Goal: Task Accomplishment & Management: Manage account settings

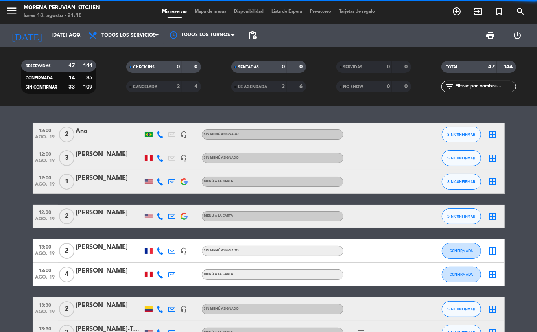
scroll to position [923, 0]
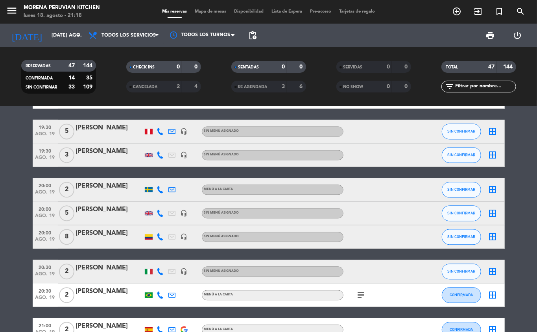
click at [256, 37] on span "pending_actions" at bounding box center [252, 35] width 9 height 9
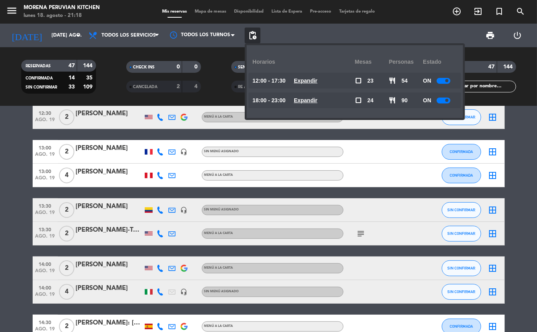
scroll to position [0, 0]
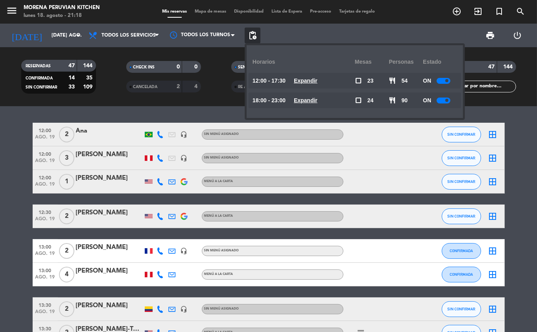
click at [389, 227] on div at bounding box center [378, 216] width 71 height 23
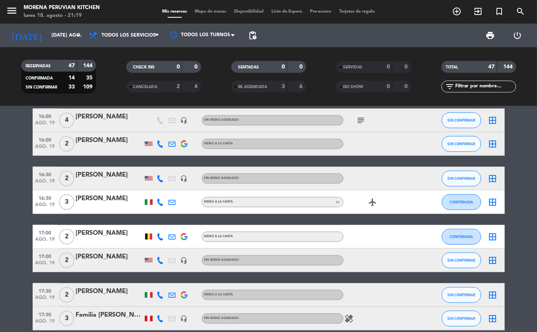
scroll to position [570, 0]
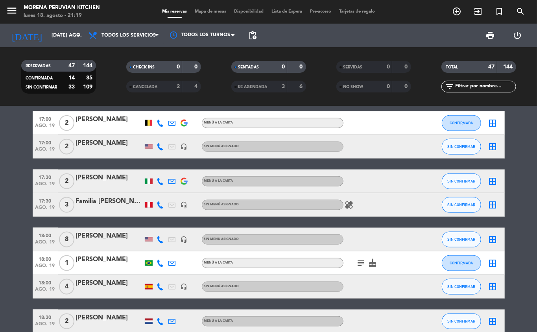
click at [351, 205] on icon "healing" at bounding box center [349, 204] width 9 height 9
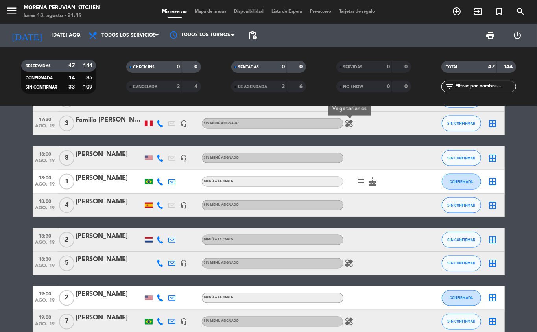
scroll to position [723, 0]
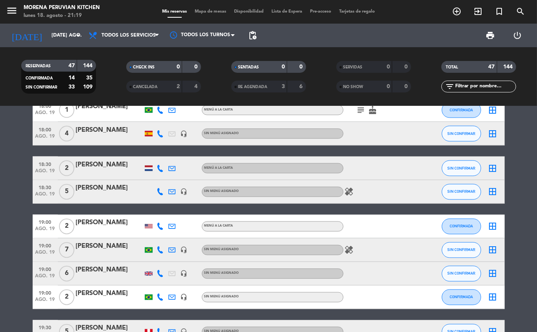
click at [348, 190] on icon "healing" at bounding box center [349, 191] width 9 height 9
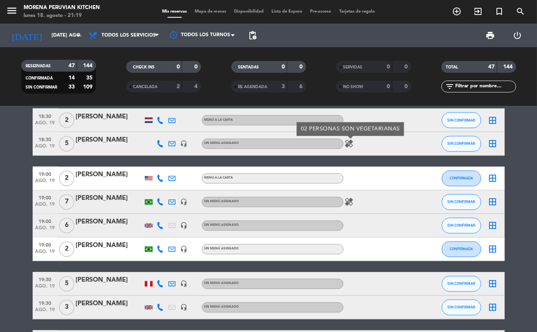
click at [349, 203] on icon "healing" at bounding box center [349, 201] width 9 height 9
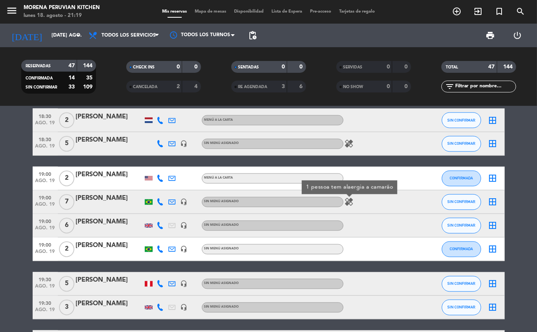
scroll to position [791, 0]
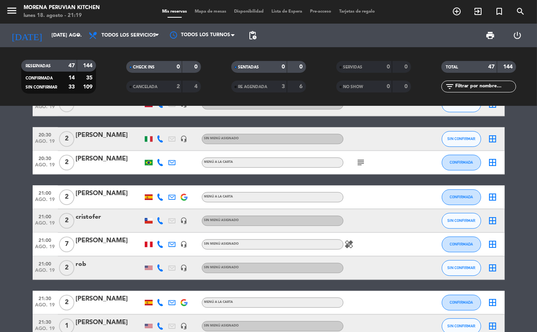
click at [362, 165] on icon "subject" at bounding box center [360, 162] width 9 height 9
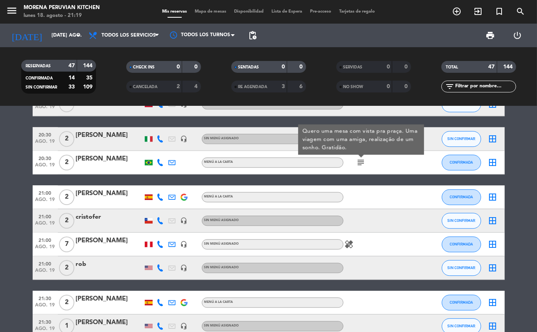
scroll to position [1097, 0]
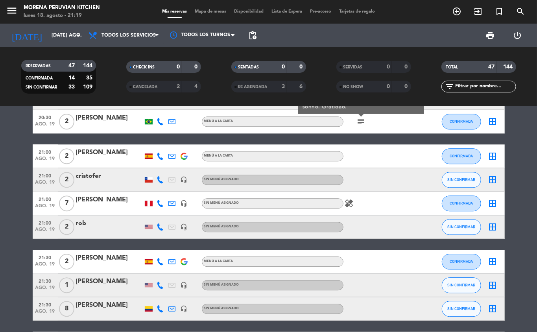
click at [350, 203] on icon "healing" at bounding box center [349, 203] width 9 height 9
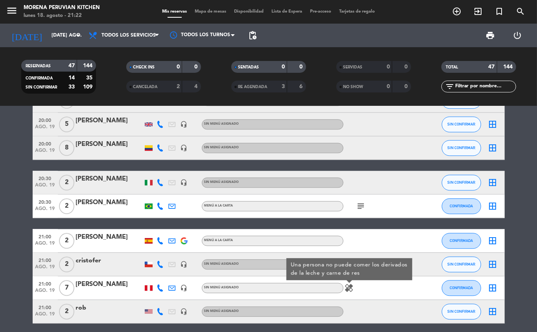
scroll to position [1013, 0]
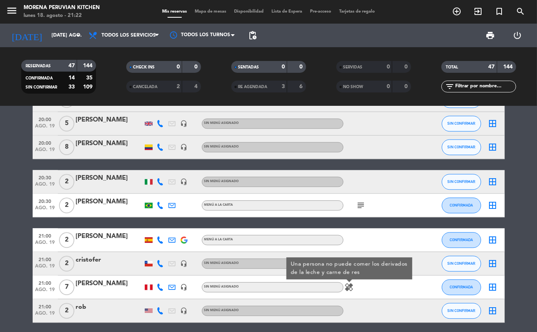
click at [157, 148] on icon at bounding box center [160, 147] width 7 height 7
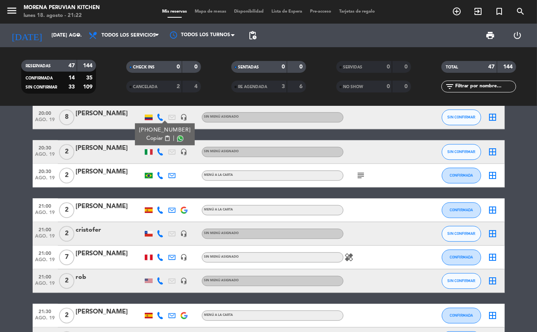
scroll to position [1136, 0]
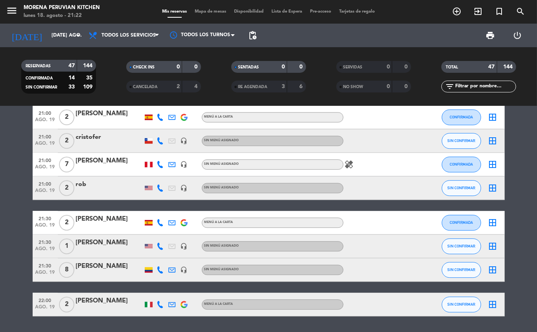
click at [158, 272] on icon at bounding box center [160, 269] width 7 height 7
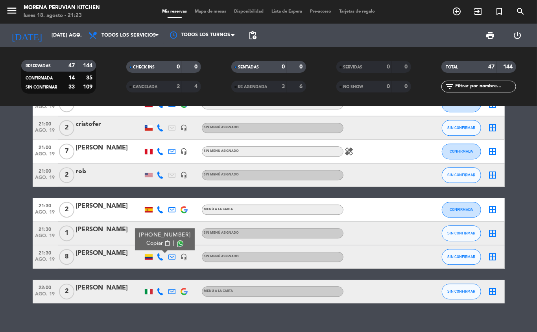
scroll to position [1155, 0]
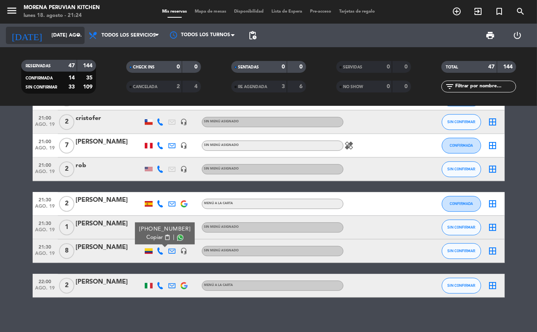
click at [62, 35] on input "[DATE] ago." at bounding box center [81, 35] width 66 height 13
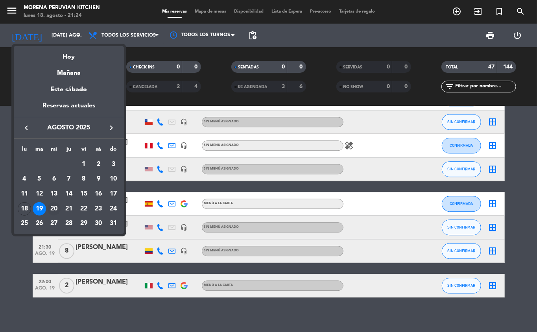
click at [51, 208] on div "20" at bounding box center [53, 208] width 13 height 13
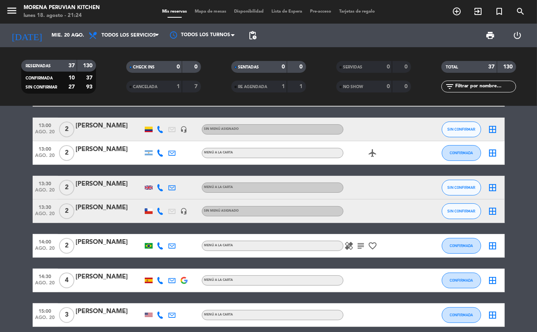
scroll to position [161, 0]
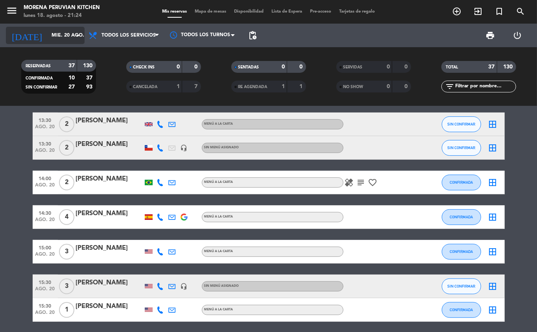
click at [54, 35] on input "mié. 20 ago." at bounding box center [81, 35] width 66 height 13
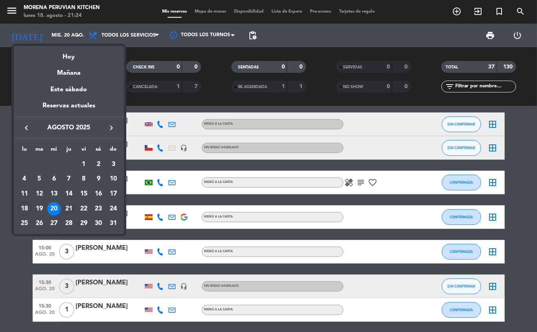
click at [71, 208] on div "21" at bounding box center [68, 208] width 13 height 13
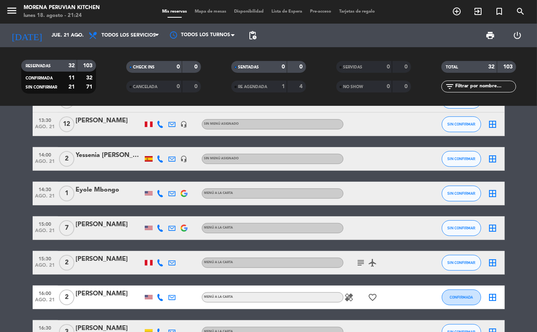
scroll to position [95, 0]
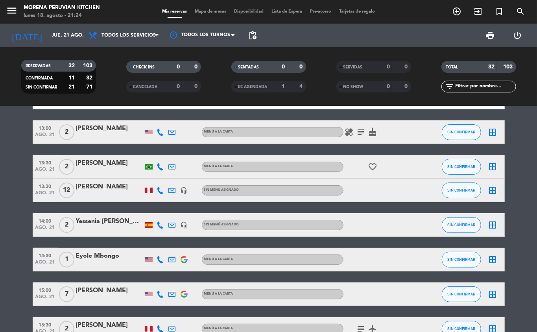
click at [173, 187] on icon at bounding box center [172, 190] width 7 height 7
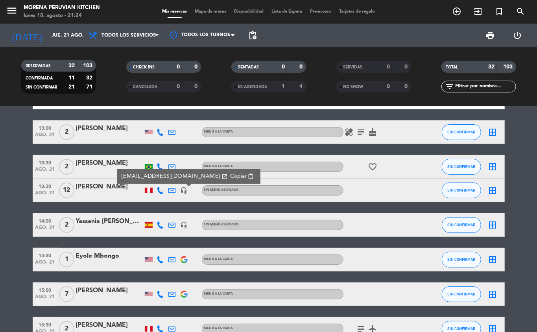
click at [159, 192] on icon at bounding box center [160, 190] width 7 height 7
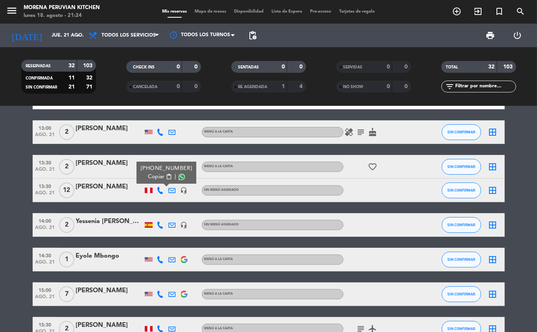
click at [157, 173] on span "Copiar" at bounding box center [156, 177] width 17 height 8
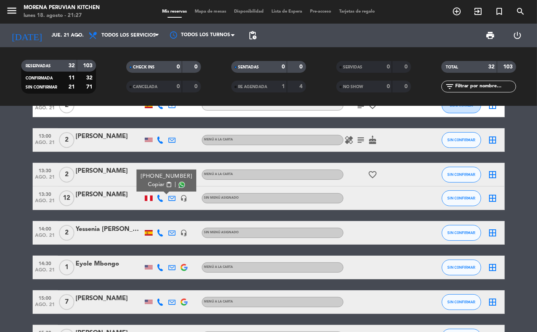
scroll to position [0, 0]
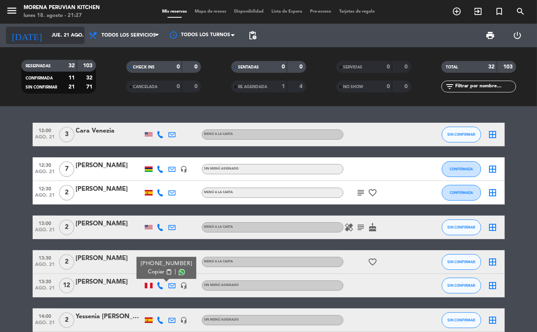
click at [59, 37] on input "jue. 21 ago." at bounding box center [81, 35] width 66 height 13
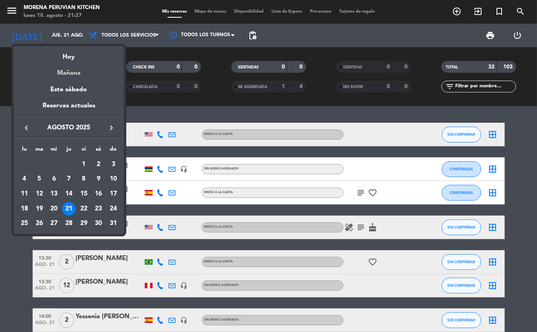
click at [82, 74] on div "Mañana" at bounding box center [69, 70] width 110 height 16
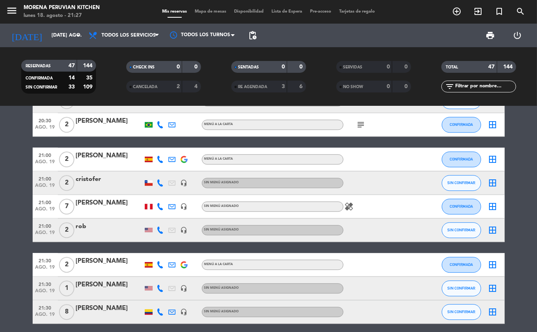
scroll to position [1120, 0]
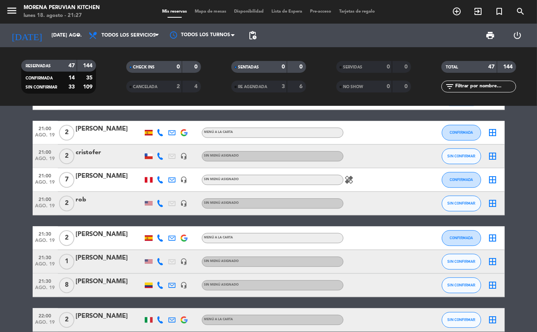
click at [38, 284] on span "21:30" at bounding box center [45, 280] width 20 height 9
click at [181, 282] on icon "headset_mic" at bounding box center [184, 285] width 7 height 7
click at [175, 287] on icon at bounding box center [172, 285] width 7 height 7
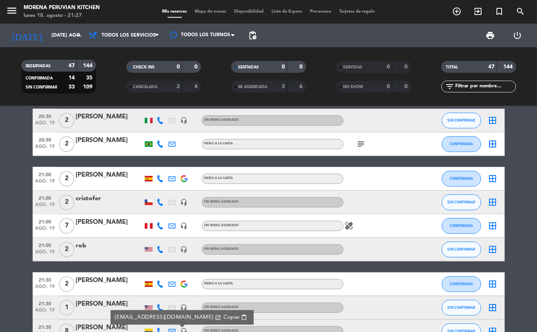
scroll to position [1070, 0]
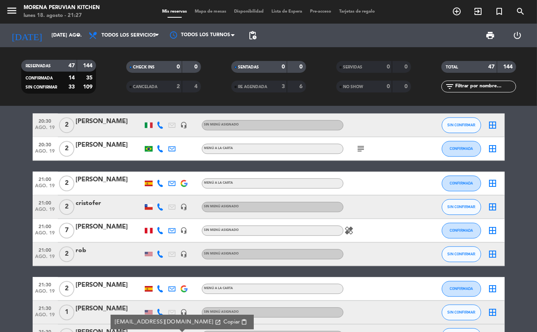
click at [35, 231] on div "21:00 [DATE]" at bounding box center [45, 230] width 25 height 23
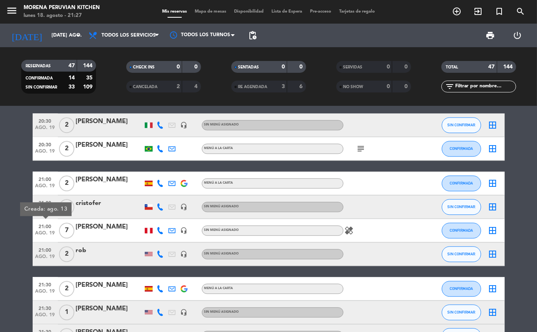
click at [169, 229] on icon at bounding box center [172, 230] width 7 height 7
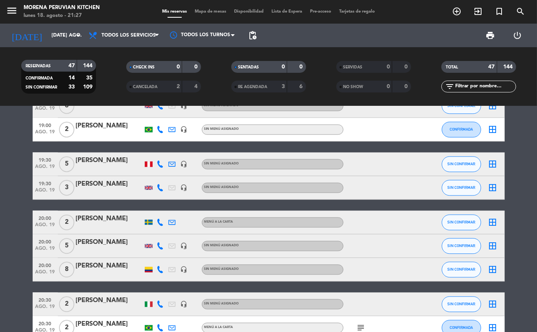
click at [173, 271] on icon at bounding box center [172, 269] width 7 height 7
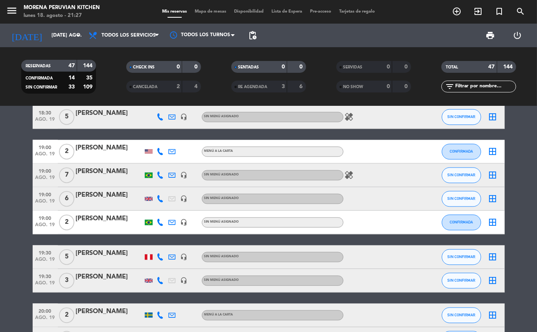
scroll to position [795, 0]
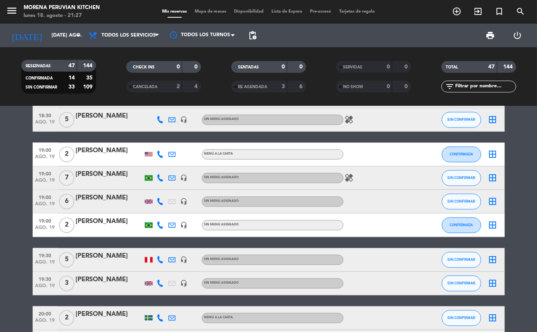
click at [170, 178] on icon at bounding box center [172, 178] width 7 height 7
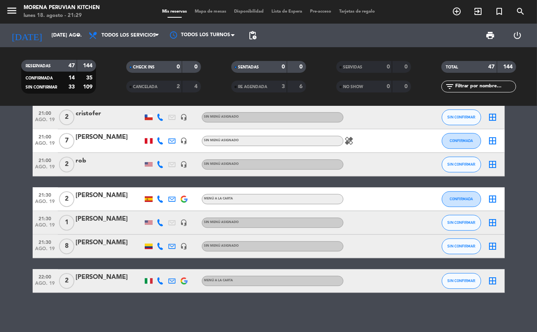
scroll to position [0, 0]
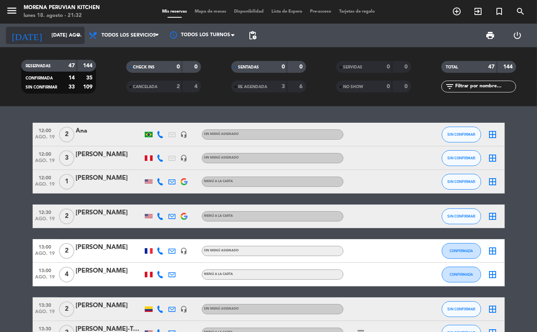
click at [52, 35] on input "[DATE] ago." at bounding box center [81, 35] width 66 height 13
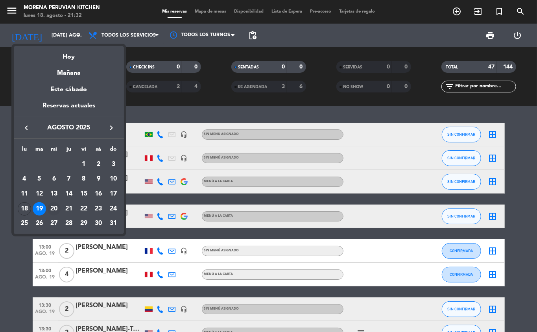
click at [51, 210] on div "20" at bounding box center [53, 208] width 13 height 13
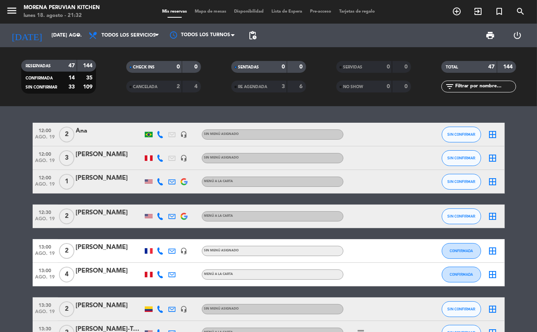
type input "mié. 20 ago."
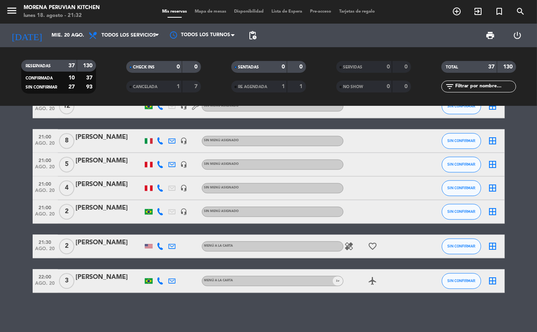
click at [147, 244] on div at bounding box center [149, 246] width 8 height 4
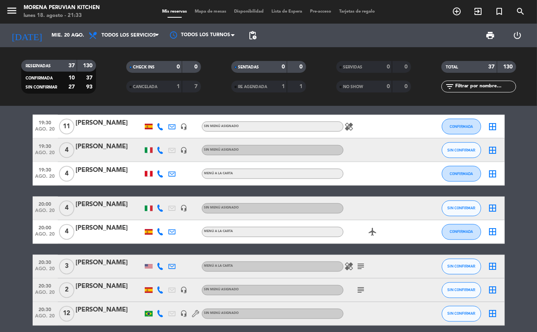
scroll to position [713, 0]
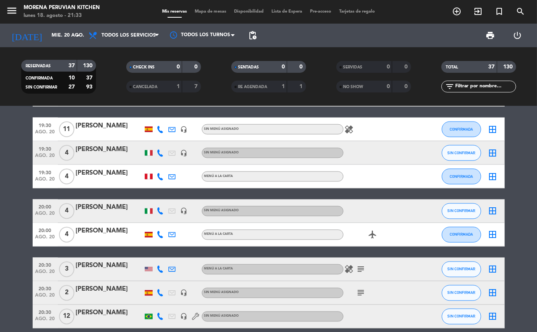
click at [105, 214] on div at bounding box center [109, 216] width 67 height 6
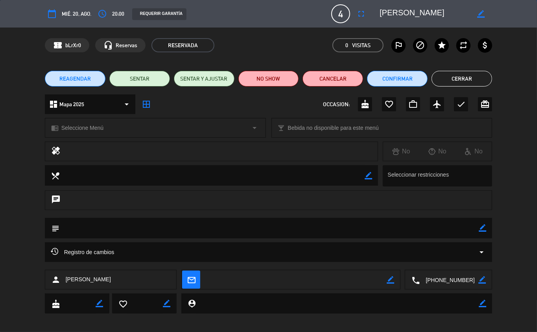
click at [356, 13] on button "fullscreen" at bounding box center [361, 14] width 14 height 14
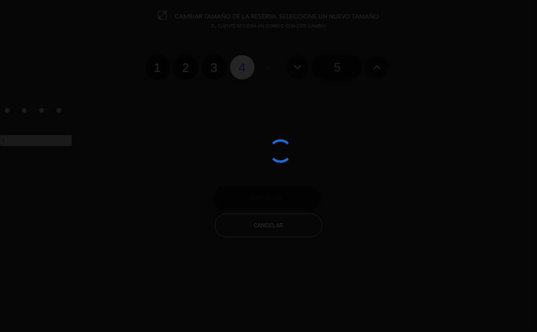
click at [363, 11] on div at bounding box center [268, 166] width 537 height 332
click at [190, 70] on div at bounding box center [268, 166] width 537 height 332
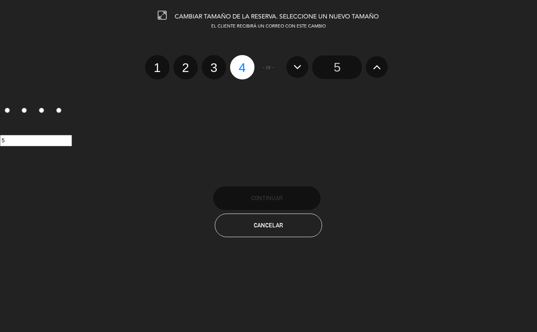
click at [190, 65] on label "2" at bounding box center [185, 67] width 24 height 24
click at [187, 63] on input "2" at bounding box center [184, 60] width 5 height 5
radio input "true"
radio input "false"
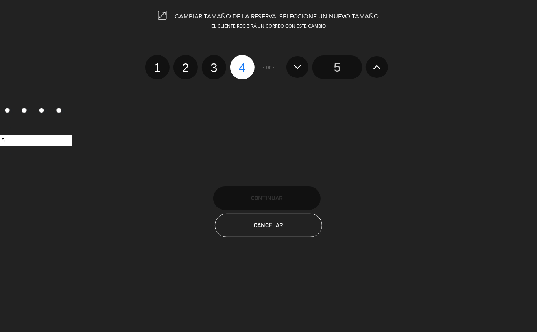
radio input "false"
radio input "true"
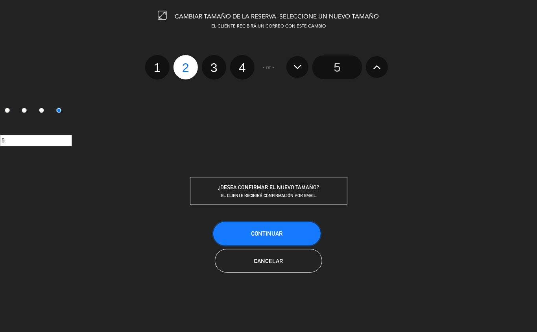
click at [264, 233] on span "Continuar" at bounding box center [266, 233] width 31 height 7
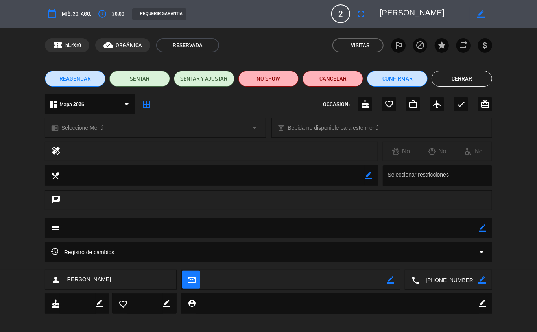
click at [470, 79] on button "Cerrar" at bounding box center [461, 79] width 61 height 16
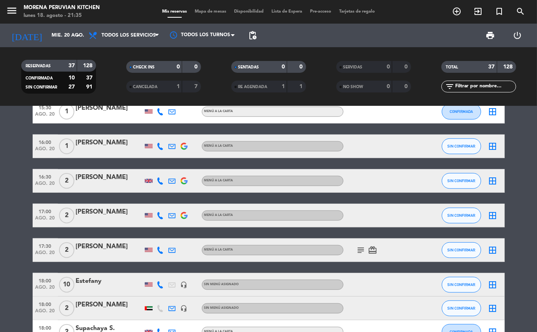
scroll to position [0, 0]
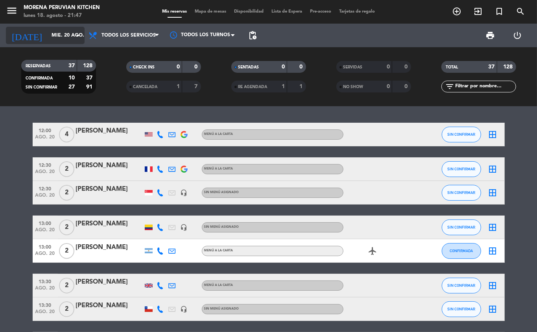
click at [54, 38] on input "mié. 20 ago." at bounding box center [81, 35] width 66 height 13
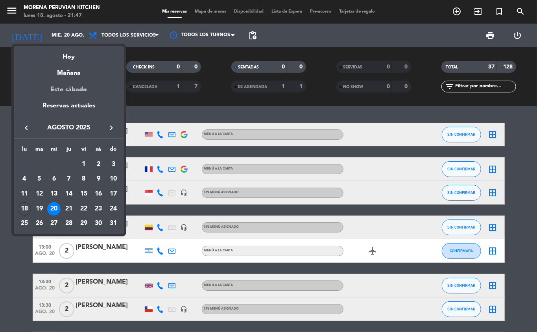
click at [87, 79] on div "Este sábado" at bounding box center [69, 90] width 110 height 22
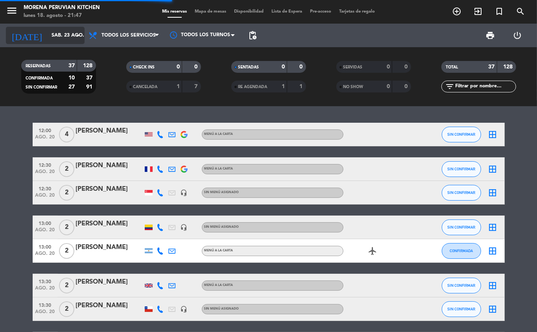
click at [75, 31] on icon "arrow_drop_down" at bounding box center [77, 35] width 9 height 9
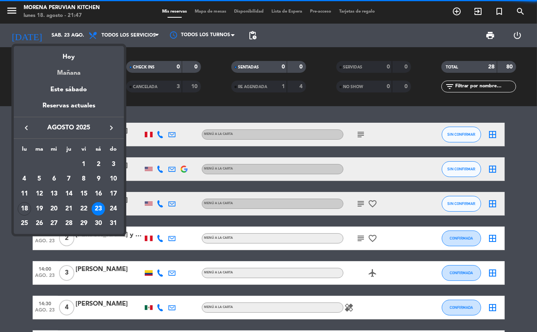
click at [90, 72] on div "Mañana" at bounding box center [69, 70] width 110 height 16
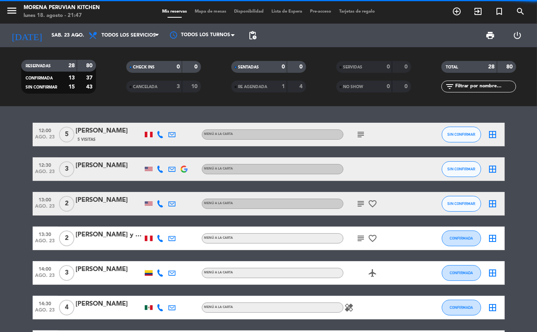
type input "[DATE] ago."
